Goal: Task Accomplishment & Management: Use online tool/utility

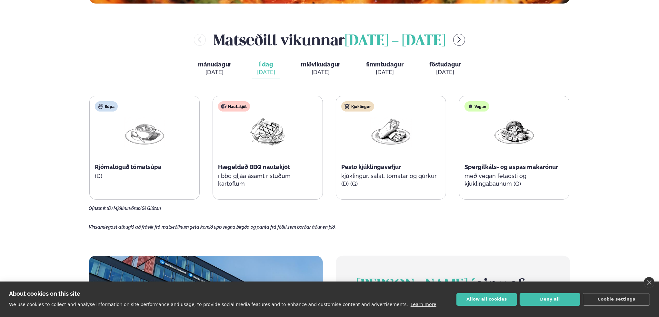
scroll to position [290, 0]
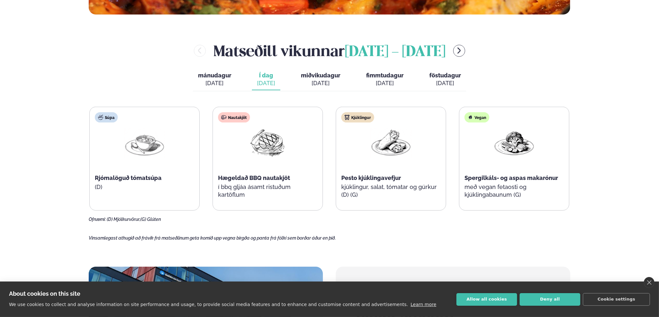
click at [320, 77] on span "miðvikudagur" at bounding box center [320, 75] width 39 height 7
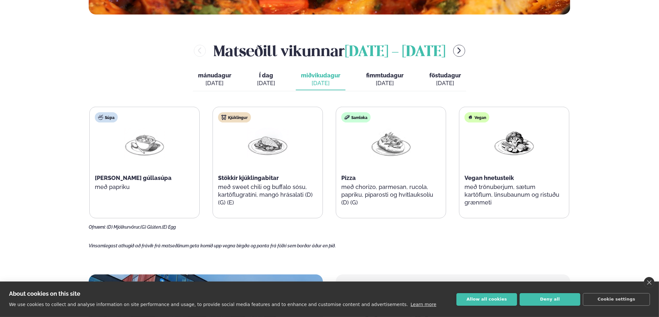
click at [384, 85] on div "[DATE]" at bounding box center [384, 83] width 37 height 8
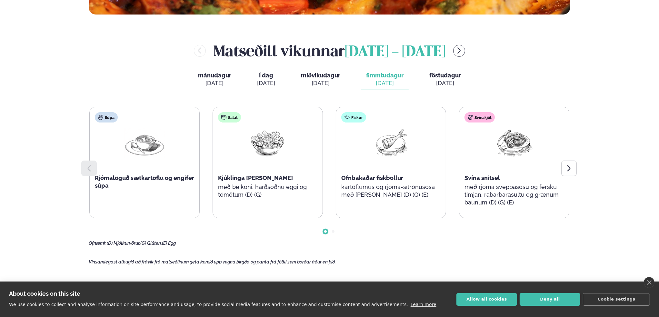
click at [416, 78] on div "mánudagur mán. [DATE] Í dag Í d. [DATE] miðvikudagur mið. [DATE] fimmtudagur fi…" at bounding box center [329, 80] width 273 height 22
click at [453, 70] on button "föstudagur fös. [DATE]" at bounding box center [445, 79] width 42 height 21
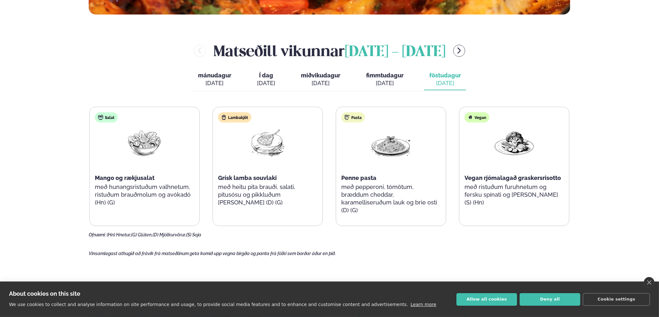
click at [346, 82] on div "mánudagur mán. [DATE] Í dag Í d. [DATE] miðvikudagur mið. [DATE] fimmtudagur fi…" at bounding box center [329, 80] width 273 height 22
click at [322, 87] on button "miðvikudagur mið. [DATE]" at bounding box center [321, 79] width 50 height 21
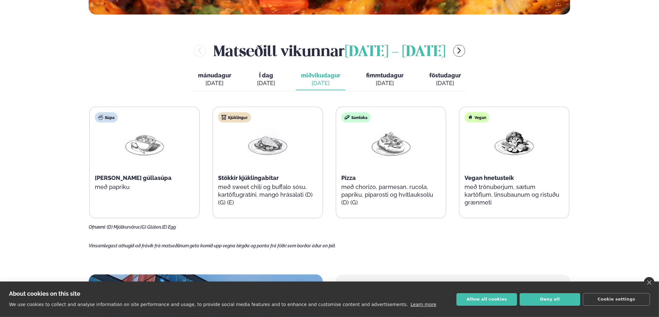
click at [258, 90] on div "mánudagur mán. [DATE] Í dag Í d. [DATE] miðvikudagur mið. [DATE] fimmtudagur fi…" at bounding box center [329, 80] width 273 height 22
click at [252, 85] on div "mánudagur mán. [DATE] Í dag Í d. [DATE] miðvikudagur mið. [DATE] fimmtudagur fi…" at bounding box center [329, 80] width 273 height 22
click at [246, 89] on div "mánudagur mán. [DATE] Í dag Í d. [DATE] miðvikudagur mið. [DATE] fimmtudagur fi…" at bounding box center [329, 80] width 273 height 22
click at [260, 83] on div "[DATE]" at bounding box center [266, 83] width 18 height 8
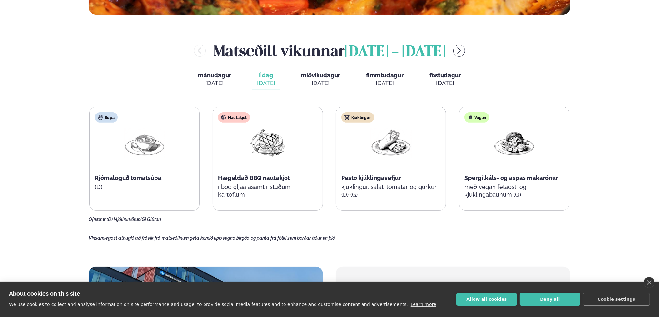
click at [224, 80] on div "[DATE]" at bounding box center [214, 83] width 33 height 8
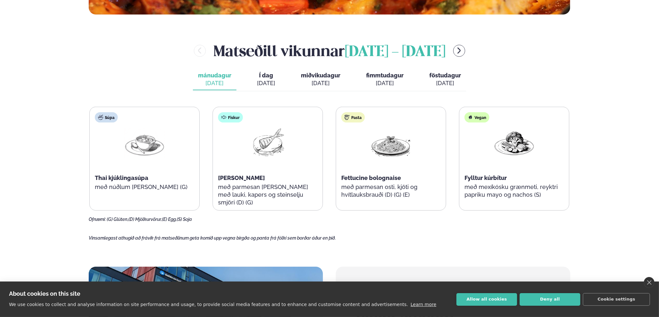
click at [272, 81] on div "[DATE]" at bounding box center [266, 83] width 18 height 8
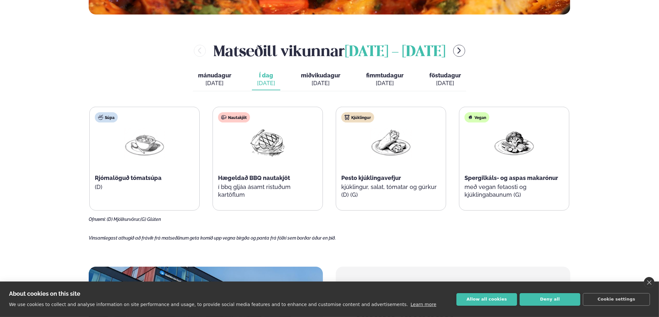
click at [231, 86] on div "[DATE]" at bounding box center [214, 83] width 33 height 8
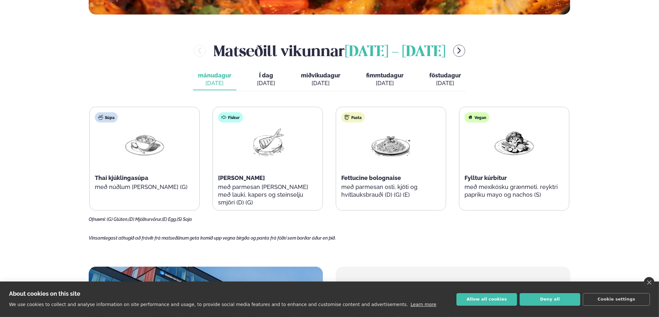
click at [266, 79] on button "Í dag Í d. [DATE]" at bounding box center [266, 79] width 28 height 21
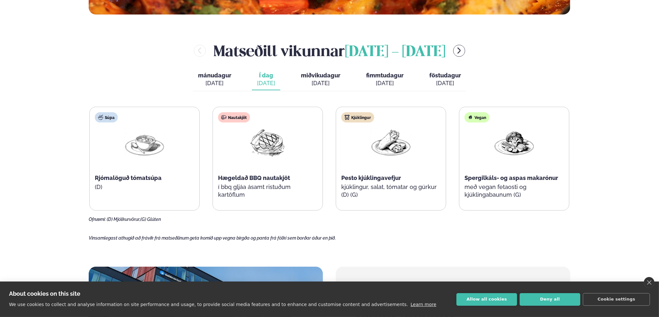
click at [218, 76] on span "mánudagur" at bounding box center [214, 75] width 33 height 7
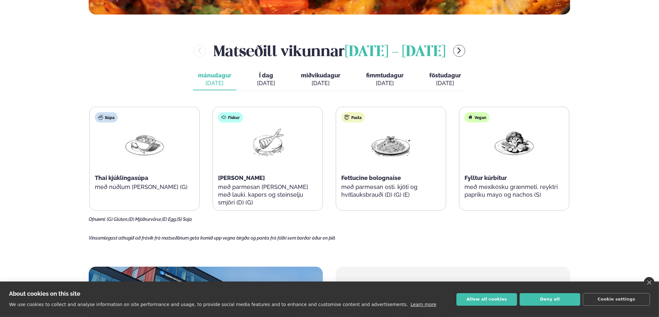
click at [267, 70] on button "Í dag Í d. [DATE]" at bounding box center [266, 79] width 28 height 21
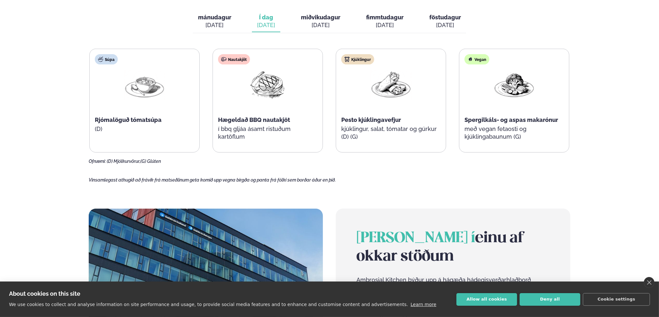
scroll to position [322, 0]
